Goal: Information Seeking & Learning: Check status

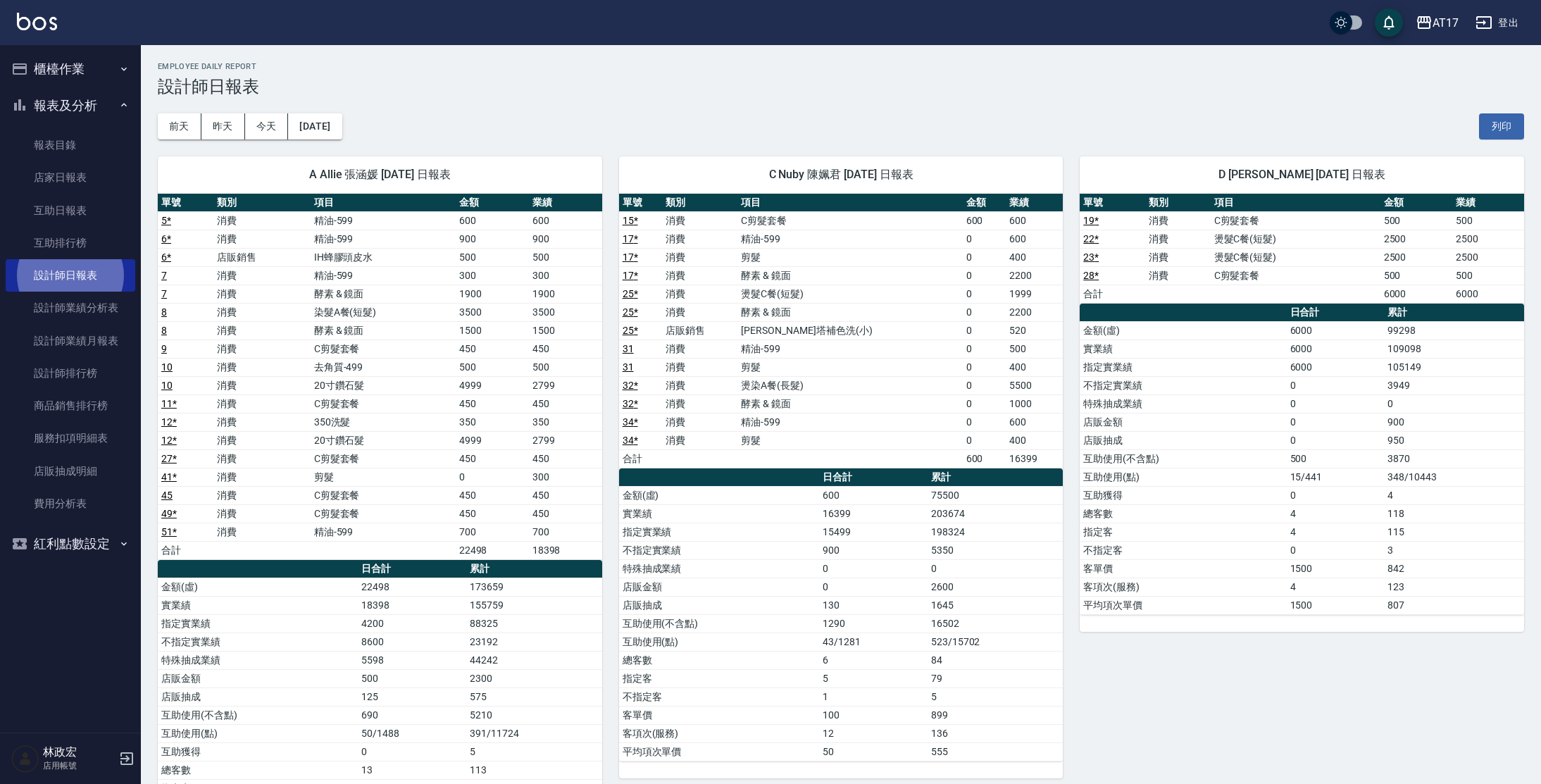
scroll to position [179, 0]
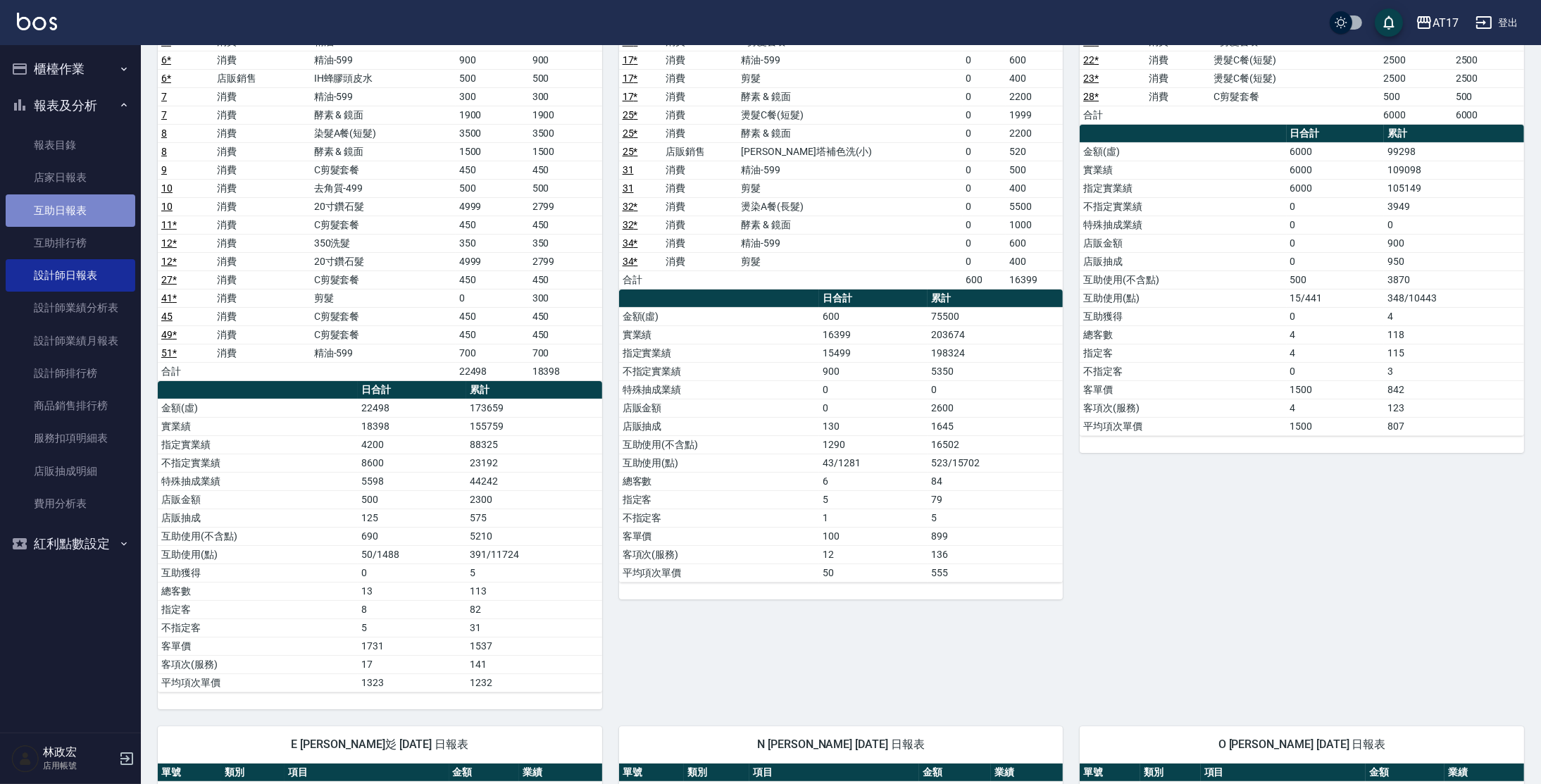
click at [96, 218] on link "互助日報表" at bounding box center [70, 210] width 129 height 32
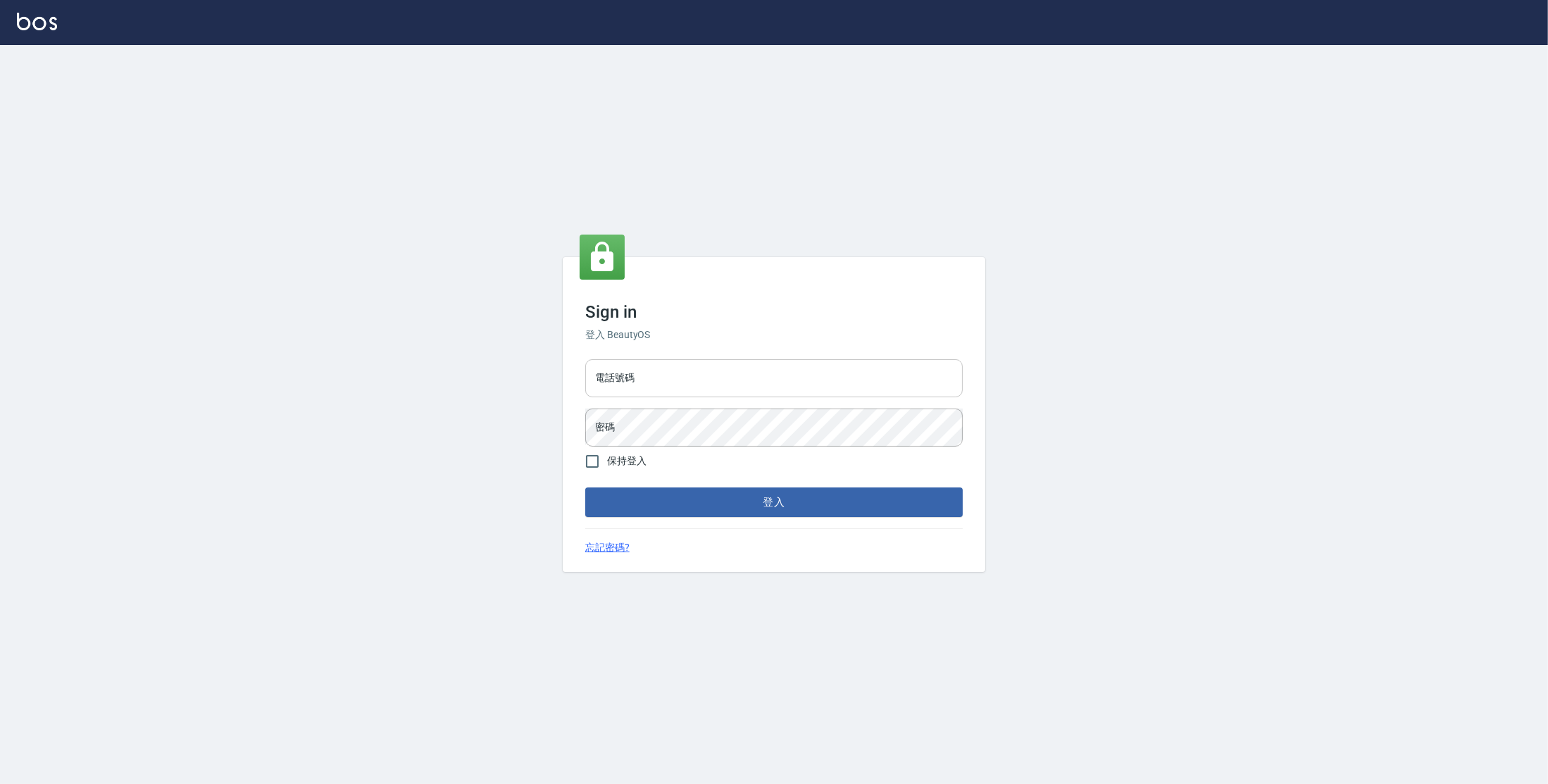
click at [668, 391] on input "電話號碼" at bounding box center [773, 377] width 377 height 38
type input "0977380821"
drag, startPoint x: 652, startPoint y: 378, endPoint x: 591, endPoint y: 367, distance: 62.0
click at [591, 367] on input "0977380821" at bounding box center [773, 377] width 377 height 38
click at [585, 487] on button "登入" at bounding box center [773, 502] width 377 height 29
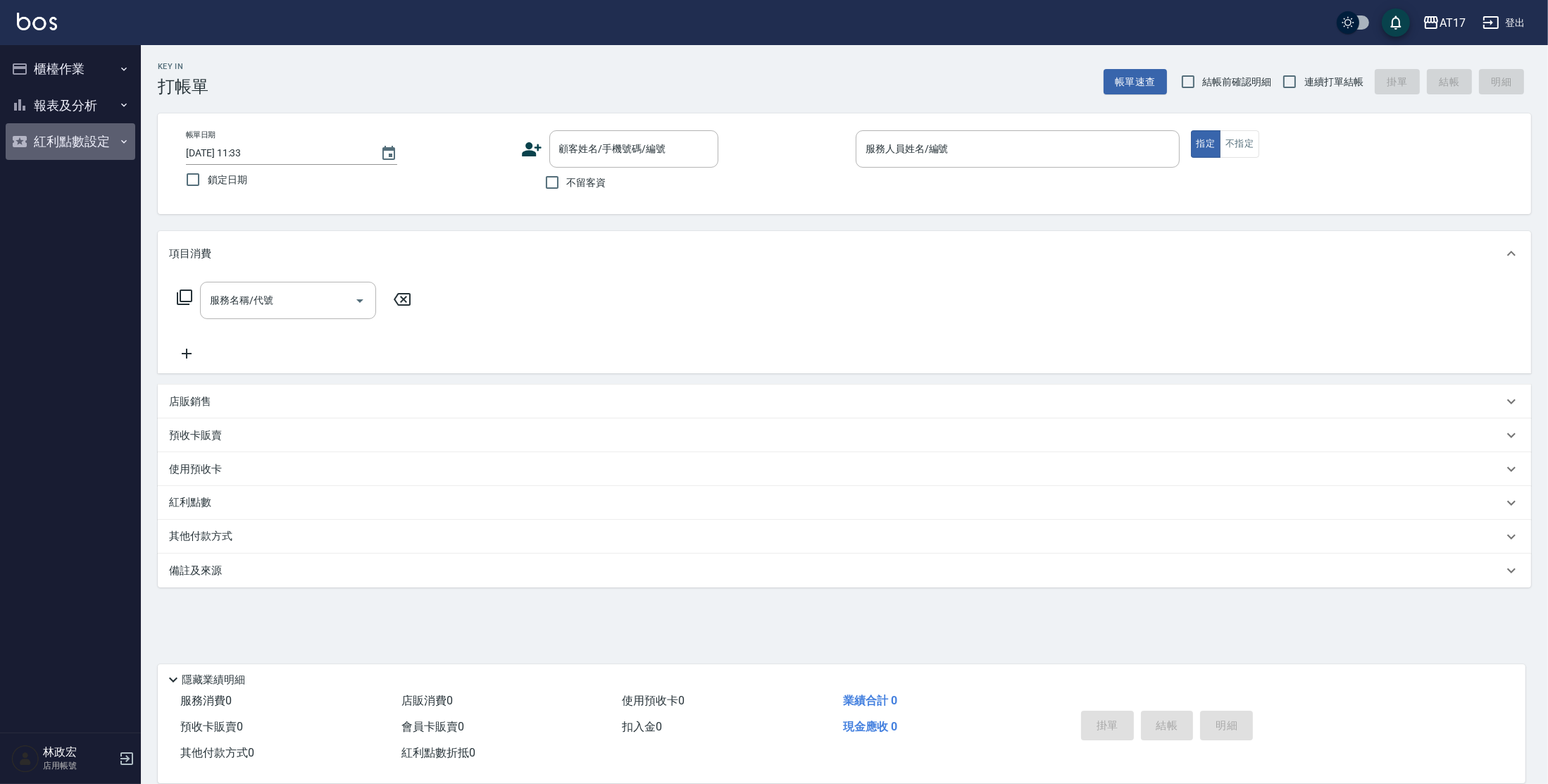
click at [83, 124] on button "紅利點數設定" at bounding box center [70, 141] width 129 height 37
click at [81, 102] on button "報表及分析" at bounding box center [70, 106] width 129 height 37
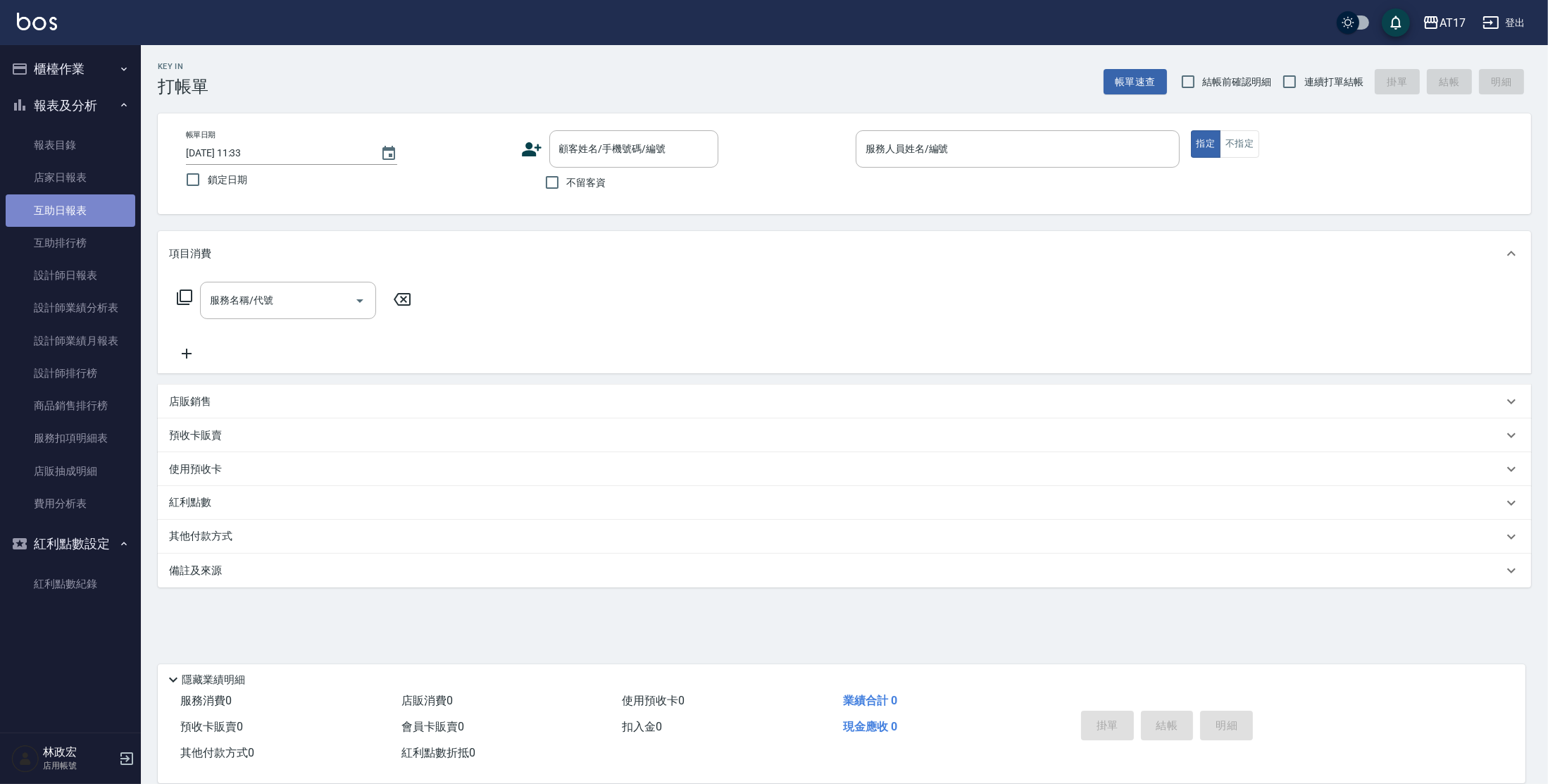
click at [90, 213] on link "互助日報表" at bounding box center [70, 210] width 129 height 32
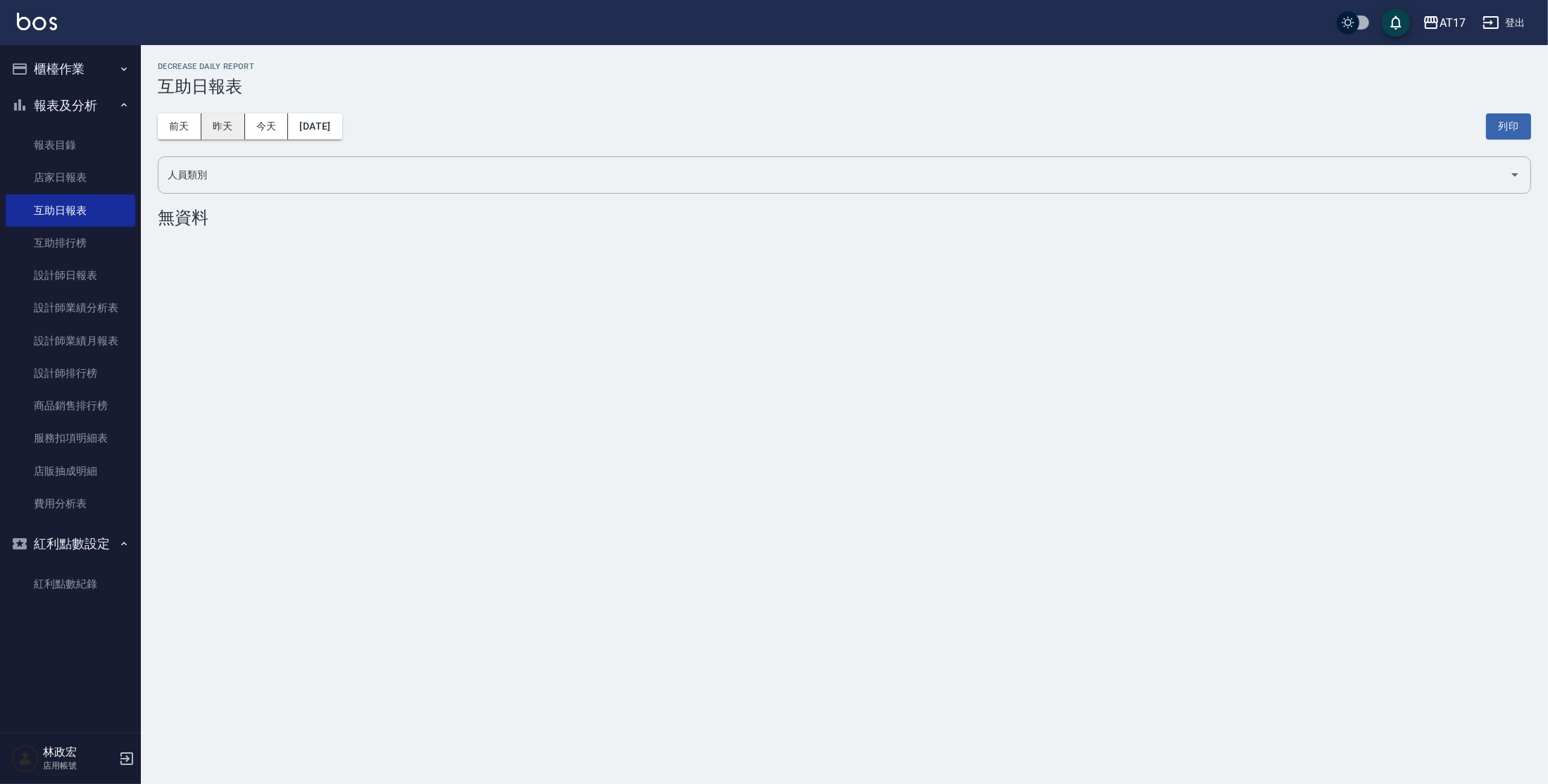
click at [236, 126] on button "昨天" at bounding box center [223, 126] width 44 height 26
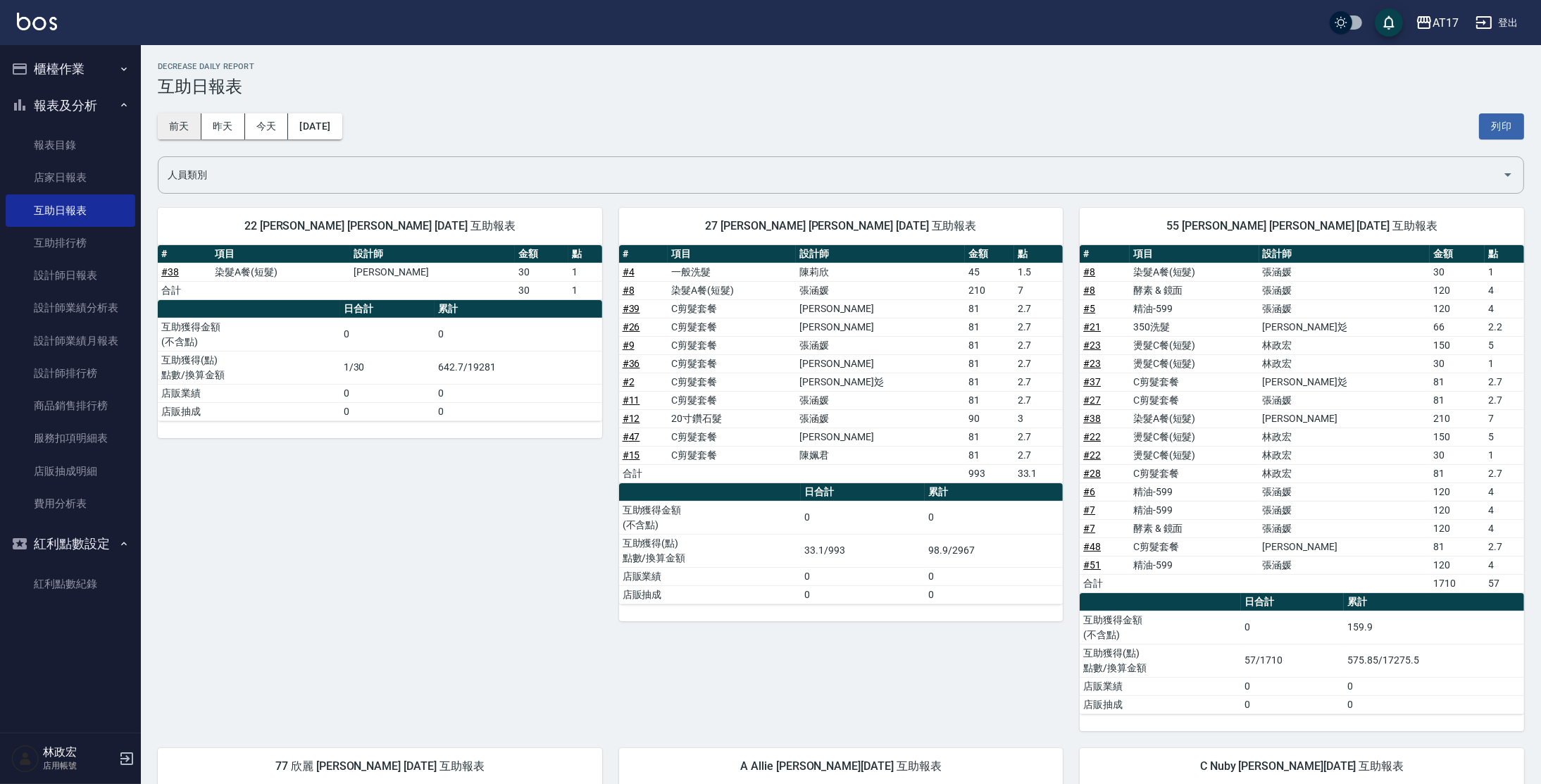
click at [185, 134] on button "前天" at bounding box center [180, 126] width 44 height 26
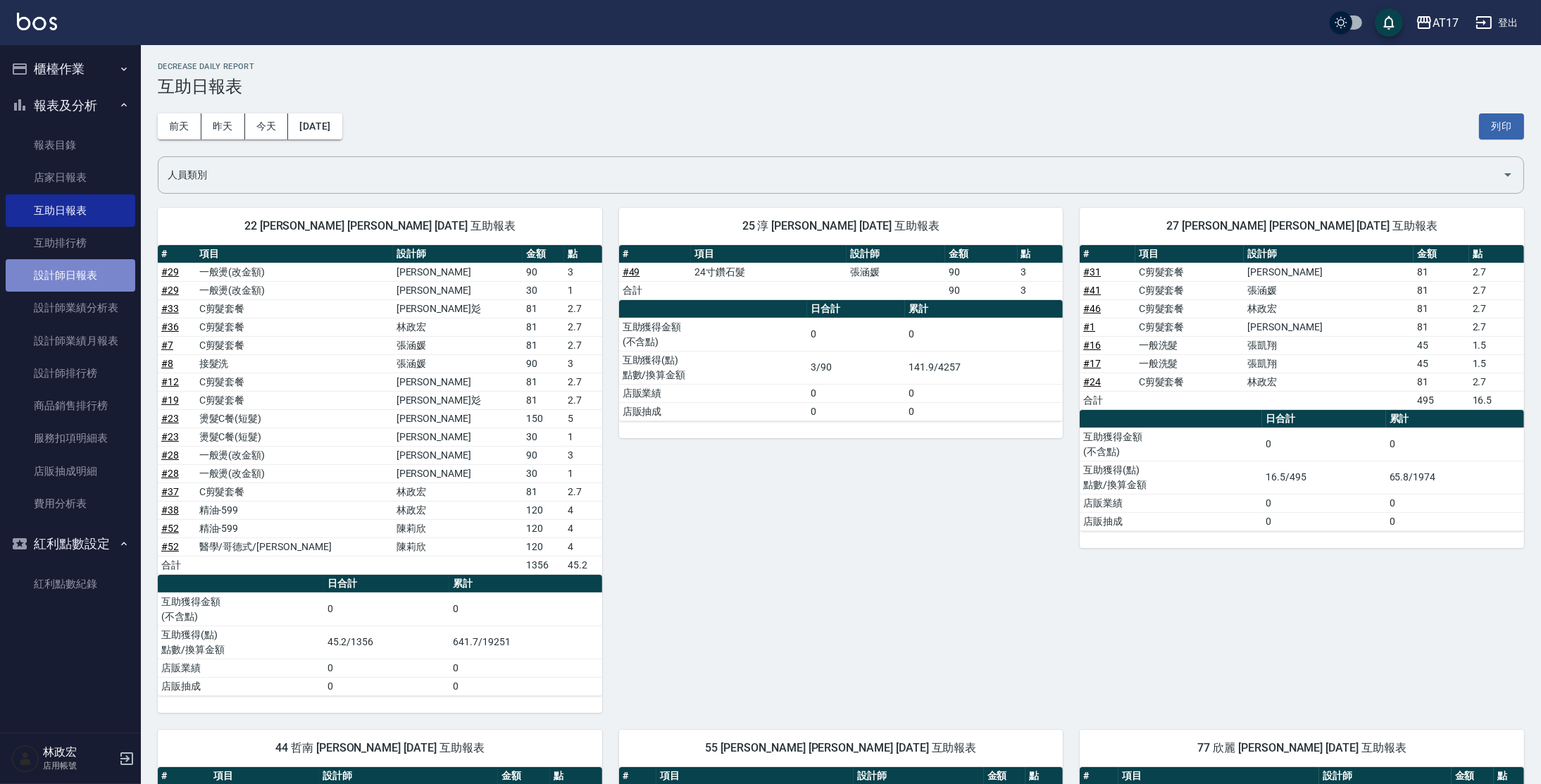
click at [62, 276] on link "設計師日報表" at bounding box center [70, 274] width 129 height 32
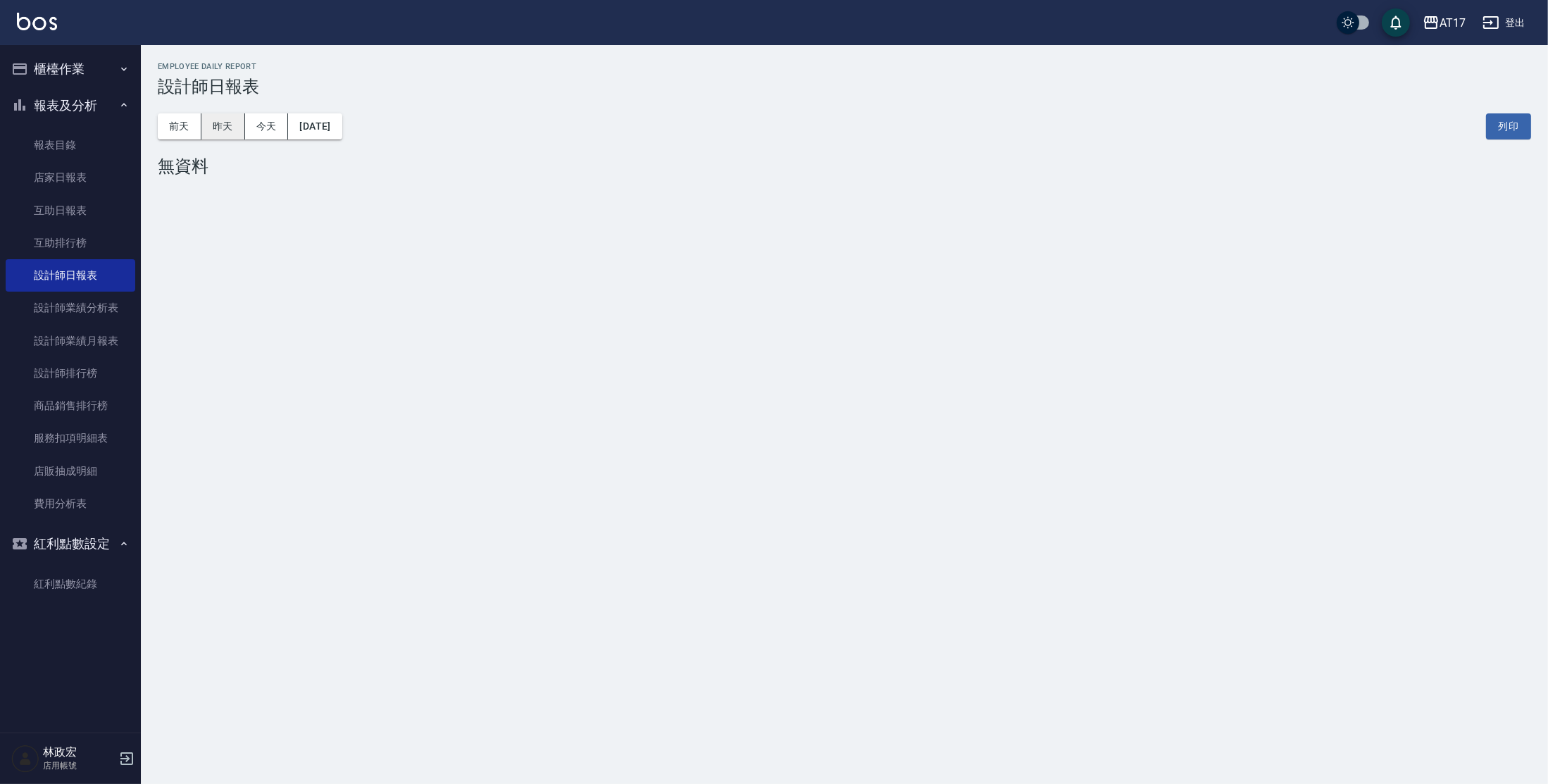
click at [221, 129] on button "昨天" at bounding box center [223, 126] width 44 height 26
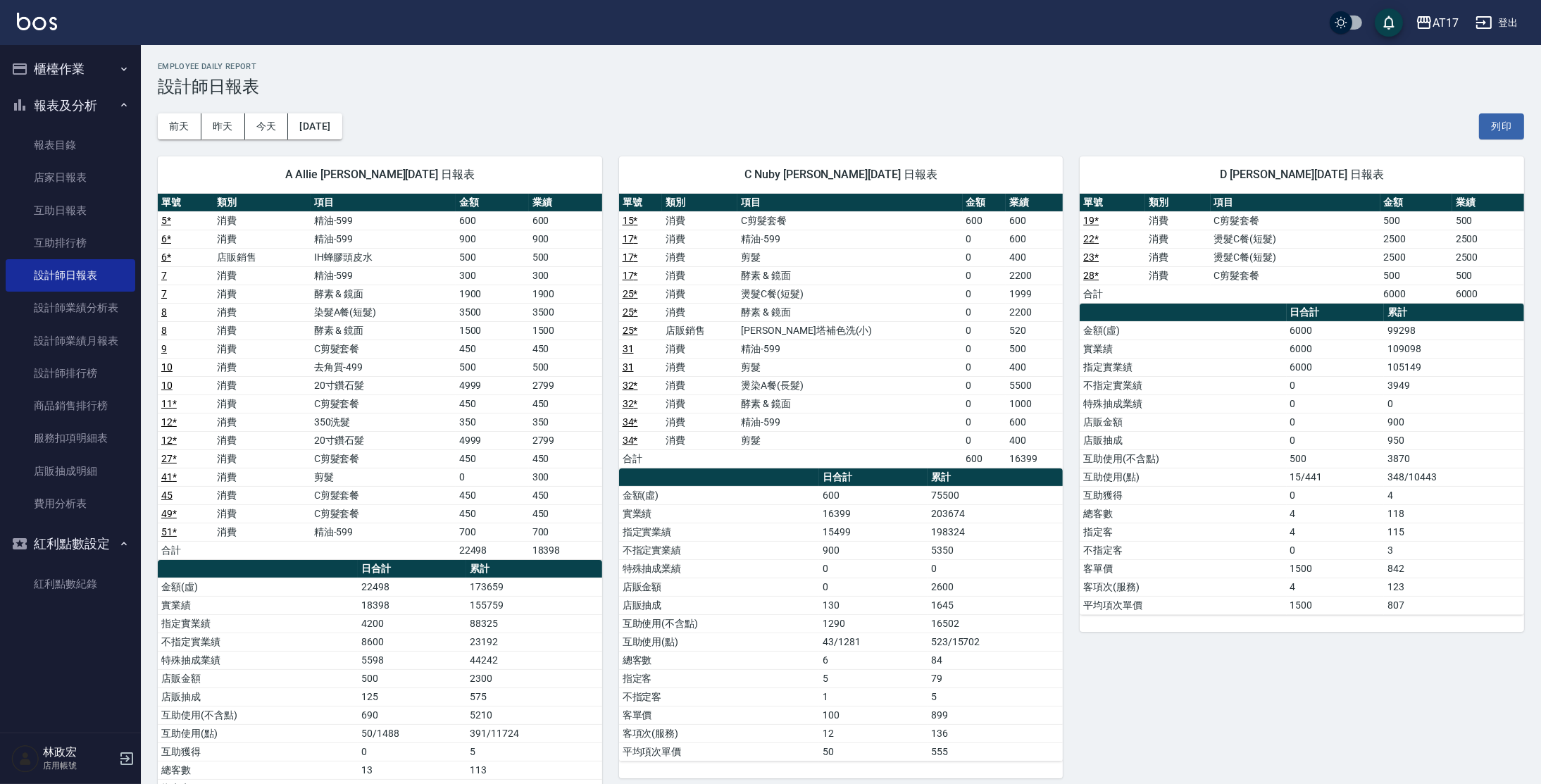
click at [201, 113] on button "昨天" at bounding box center [223, 126] width 44 height 26
click at [96, 216] on link "互助日報表" at bounding box center [70, 210] width 129 height 32
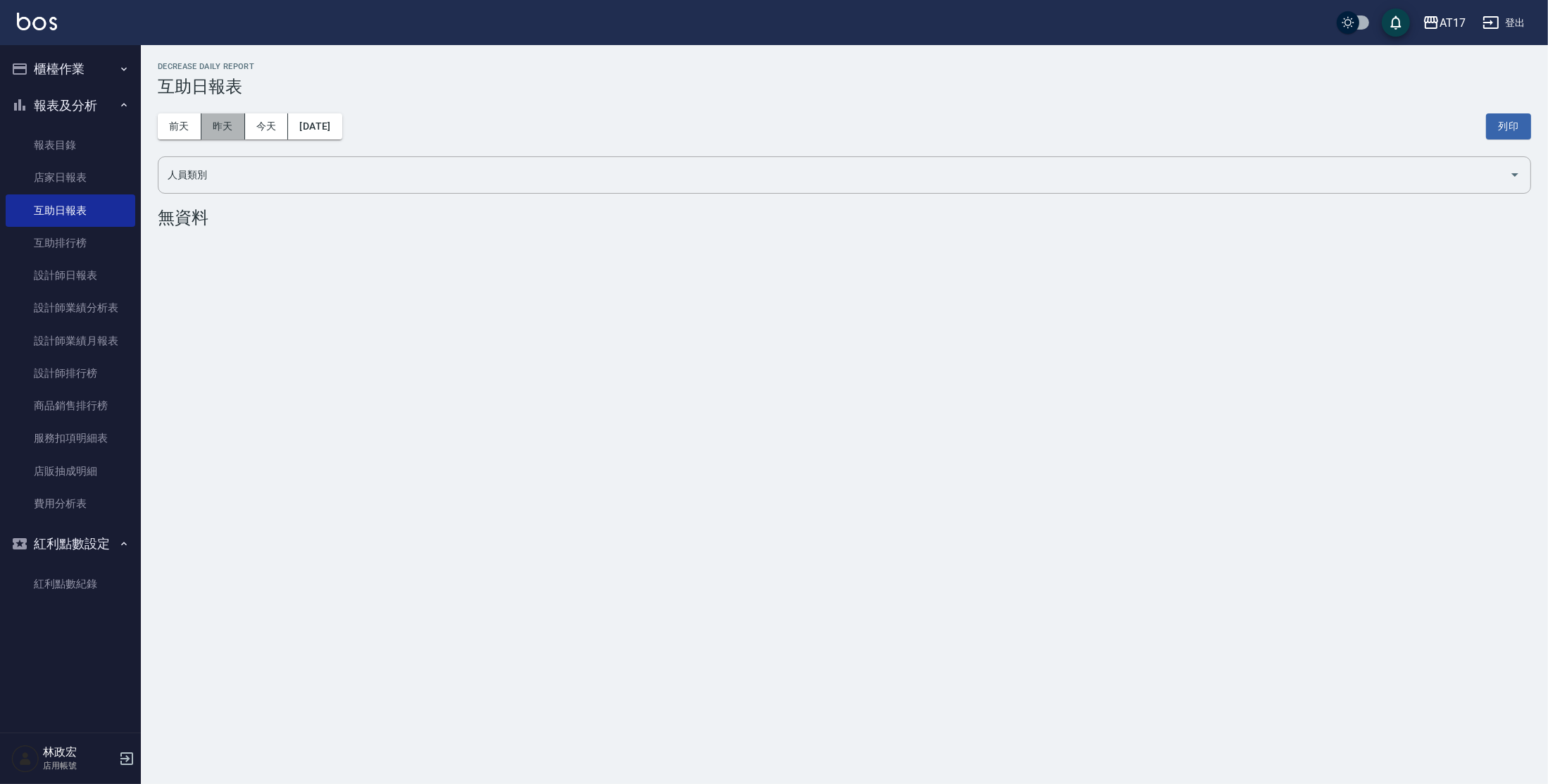
click at [235, 134] on button "昨天" at bounding box center [223, 126] width 44 height 26
